Goal: Check status

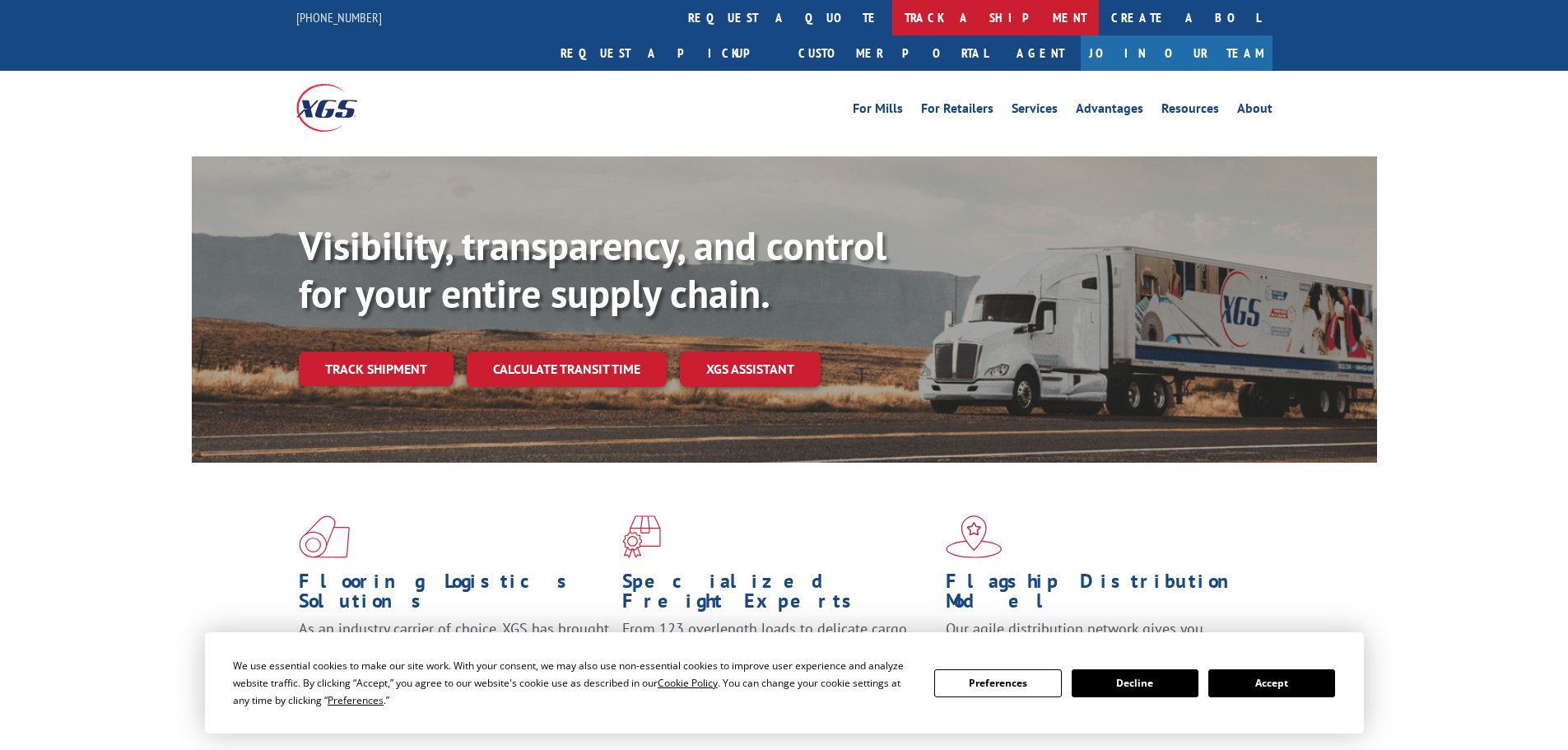
click at [892, 9] on link "track a shipment" at bounding box center [995, 17] width 207 height 35
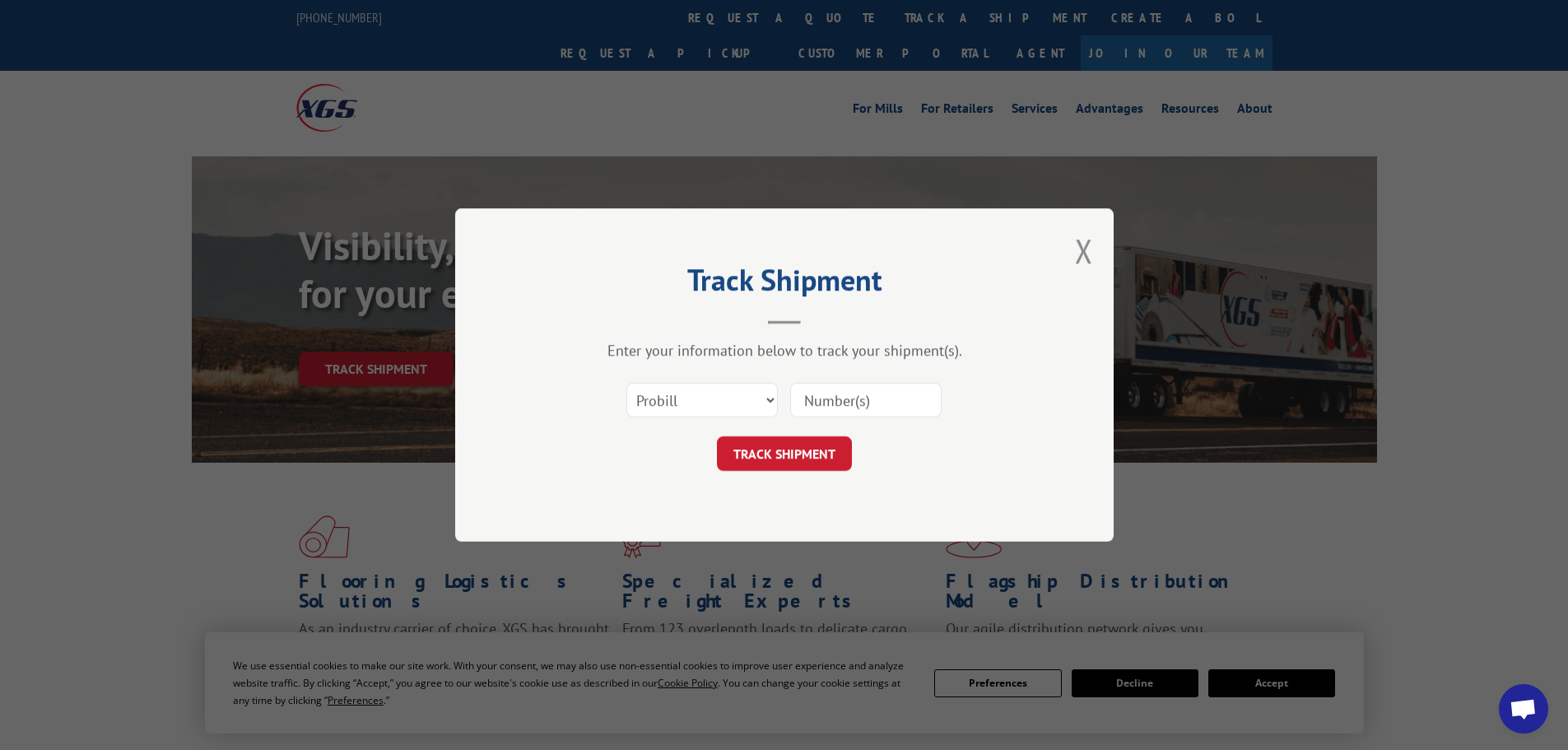
click at [843, 399] on input at bounding box center [866, 400] width 151 height 35
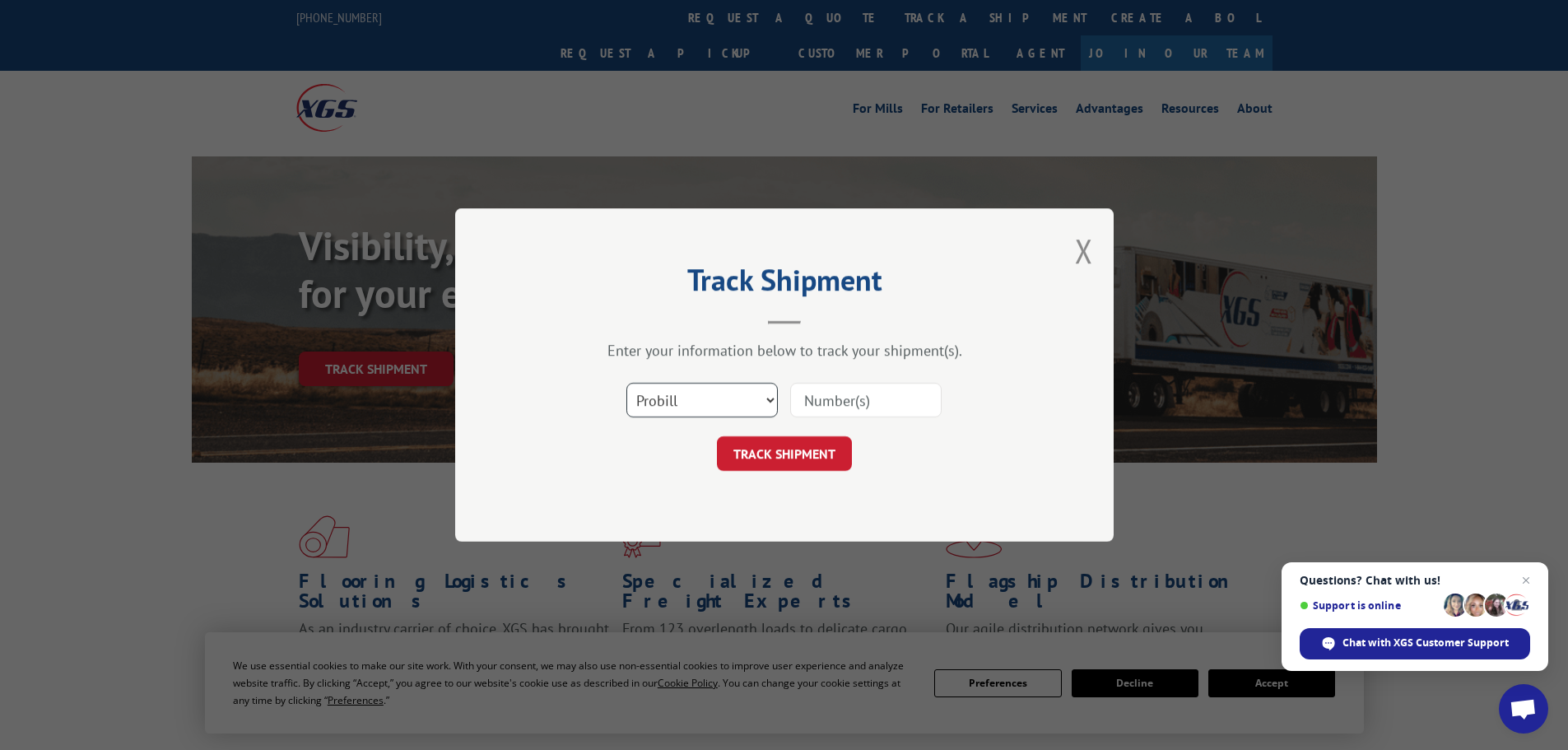
drag, startPoint x: 843, startPoint y: 399, endPoint x: 711, endPoint y: 392, distance: 132.2
click at [711, 392] on select "Select category... Probill BOL PO" at bounding box center [702, 400] width 151 height 35
select select "bol"
click at [627, 383] on select "Select category... Probill BOL PO" at bounding box center [702, 400] width 151 height 35
click at [836, 403] on input at bounding box center [866, 400] width 151 height 35
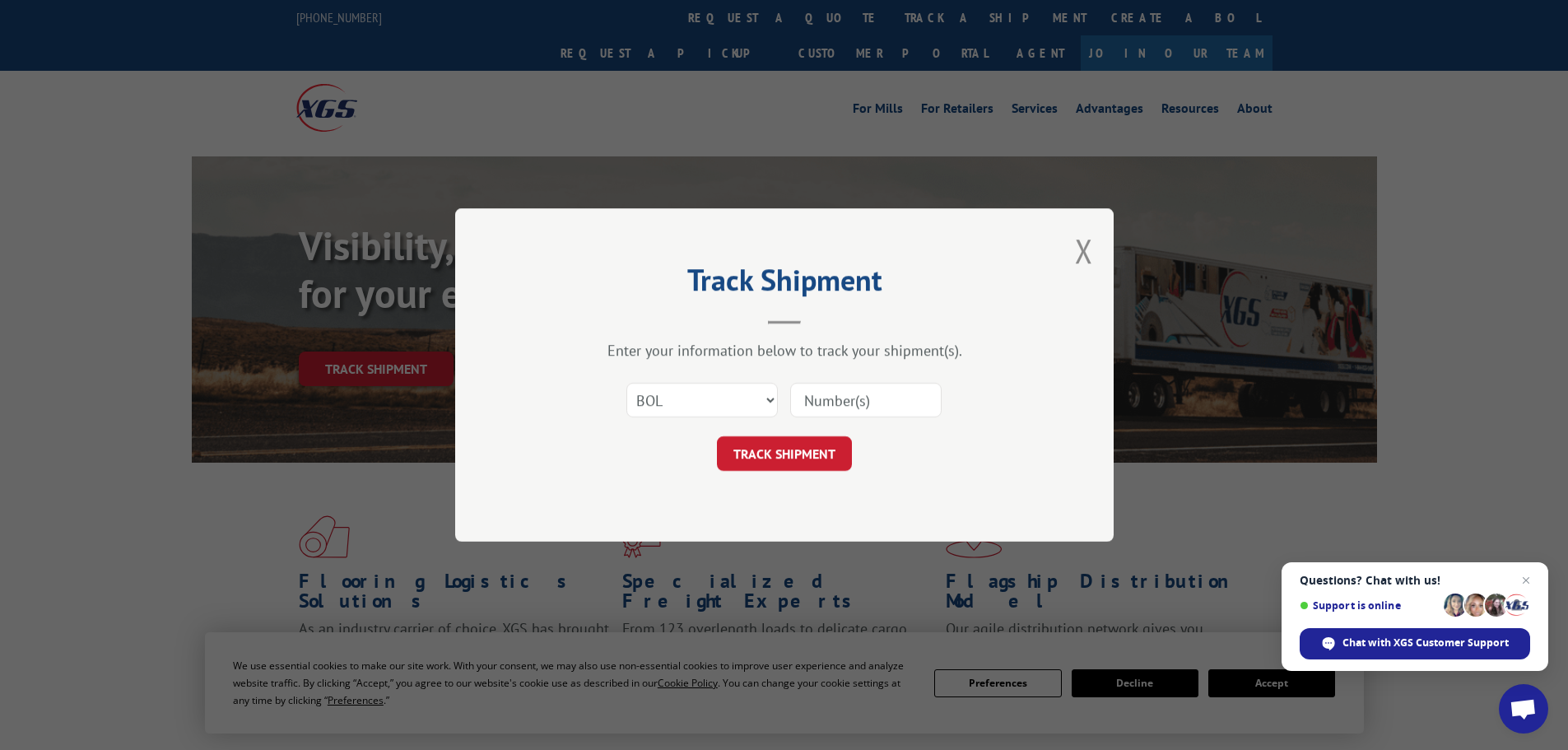
paste input "07282624061861791"
type input "07282624061861791"
click at [779, 443] on button "TRACK SHIPMENT" at bounding box center [784, 454] width 135 height 35
